Goal: Find specific page/section: Find specific page/section

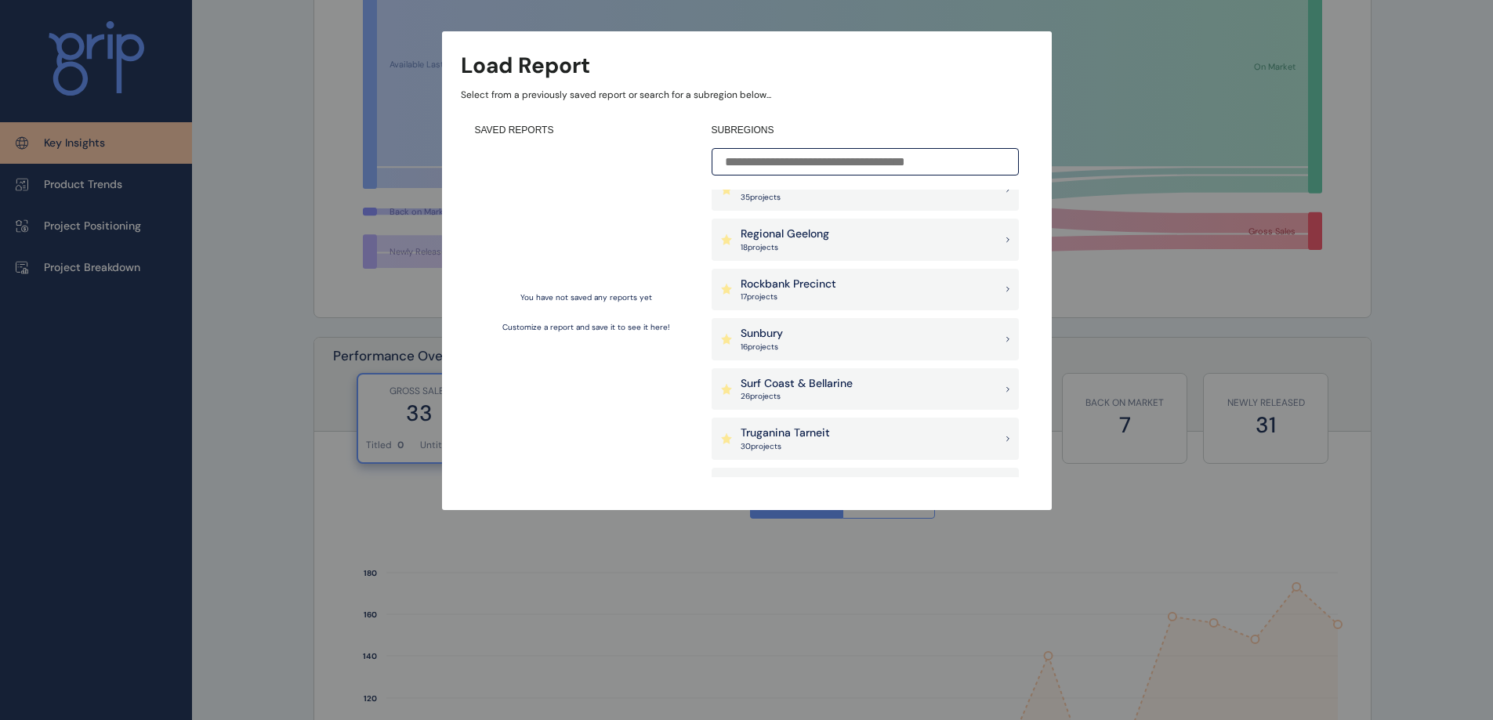
scroll to position [1248, 0]
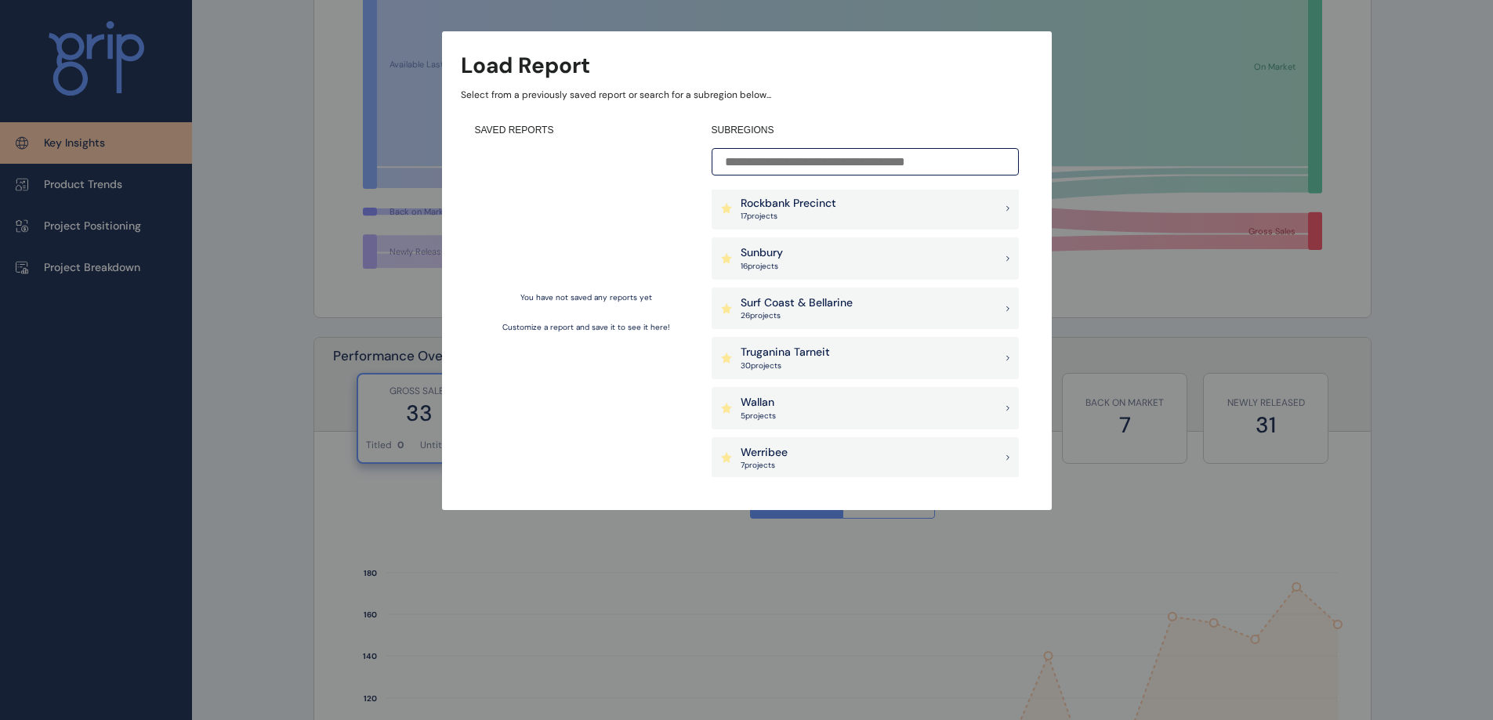
click at [872, 302] on div "Surf Coast & Bellarine 26 project s" at bounding box center [865, 309] width 307 height 42
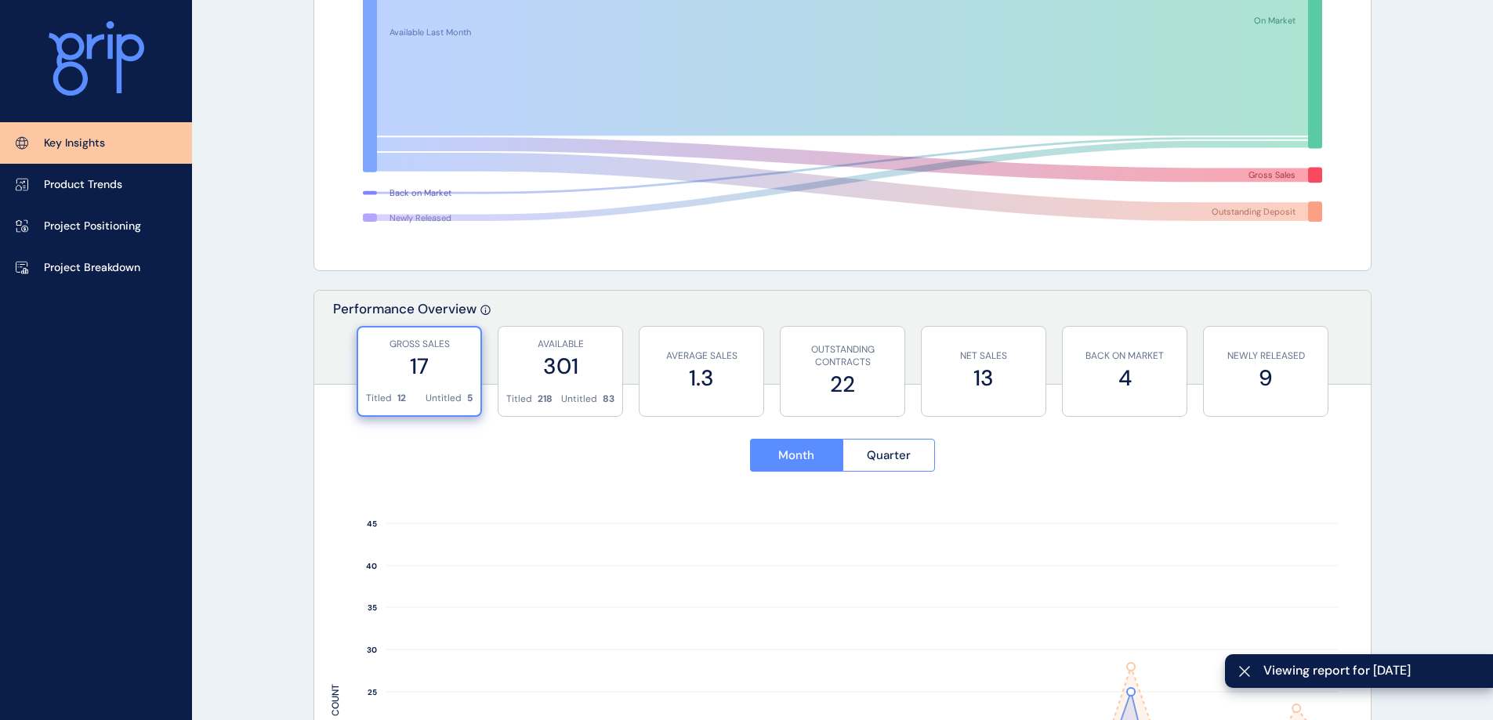
scroll to position [340, 0]
